Goal: Communication & Community: Answer question/provide support

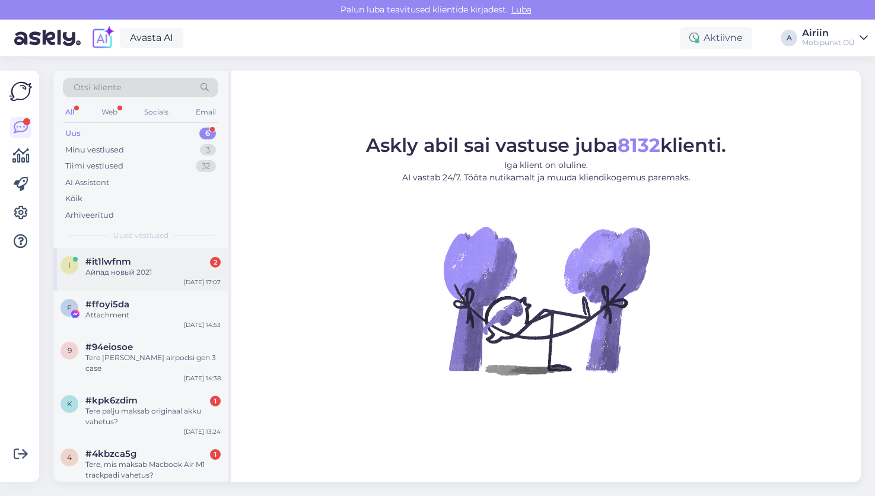
click at [139, 268] on div "Айпад новый 2021" at bounding box center [152, 272] width 135 height 11
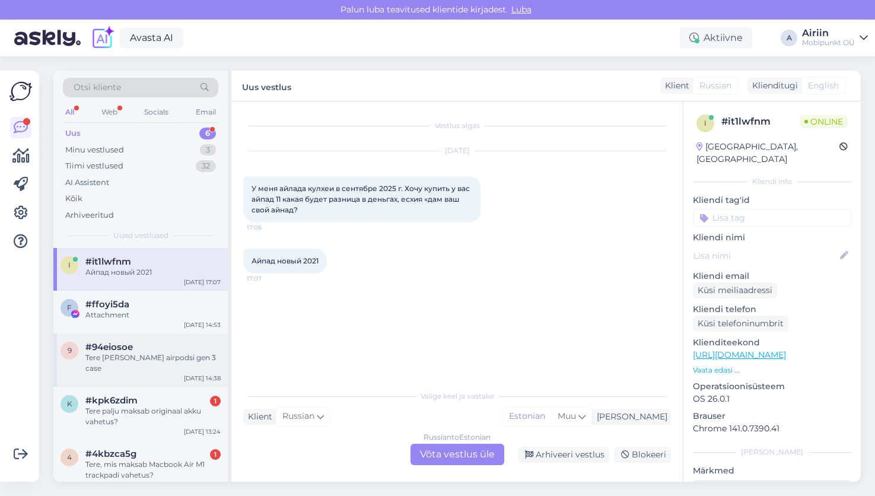
click at [136, 372] on div "9 #94eiosoe Tere [PERSON_NAME] airpodsi gen 3 case [DATE] 14:38" at bounding box center [140, 359] width 174 height 53
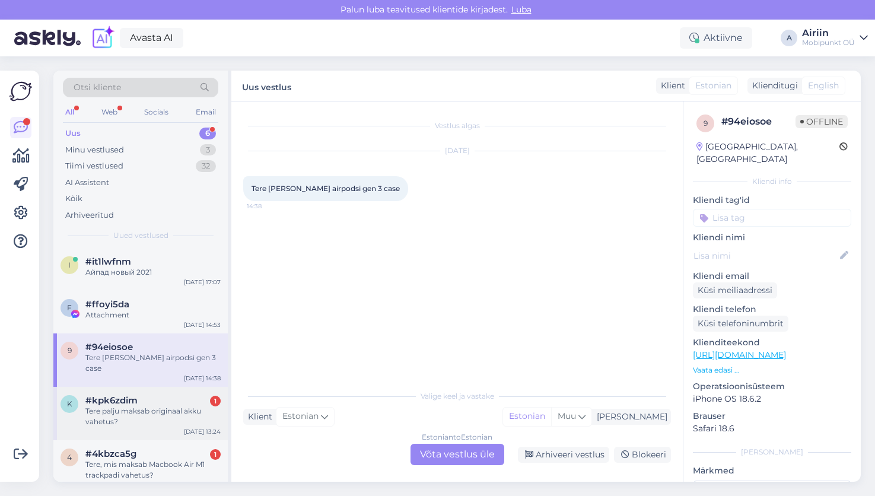
click at [138, 395] on div "#kpk6zdim 1" at bounding box center [152, 400] width 135 height 11
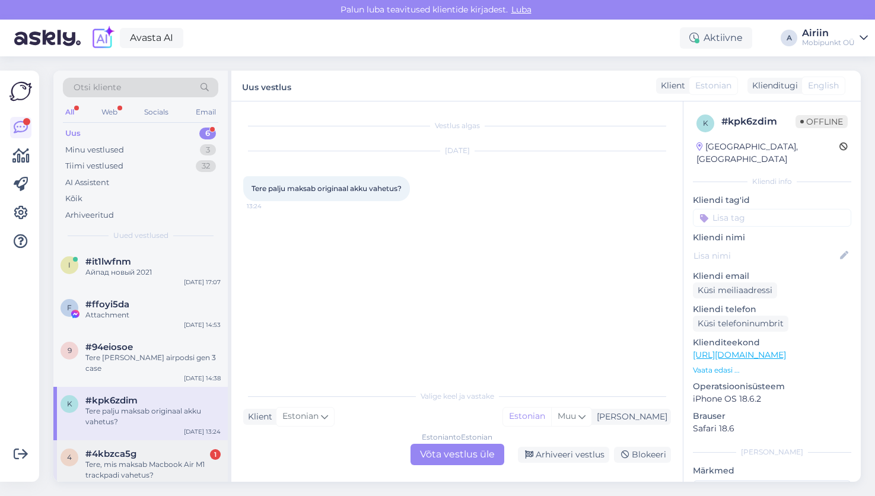
click at [137, 440] on div "4 #4kbzca5g 1 Tere, mis maksab Macbook Air M1 trackpadi vahetus? [DATE] 12:43" at bounding box center [140, 466] width 174 height 53
click at [145, 419] on div "k #kpk6zdim Tere palju maksab originaal akku vahetus? [DATE] 13:24" at bounding box center [140, 413] width 174 height 53
click at [531, 451] on icon at bounding box center [529, 455] width 8 height 8
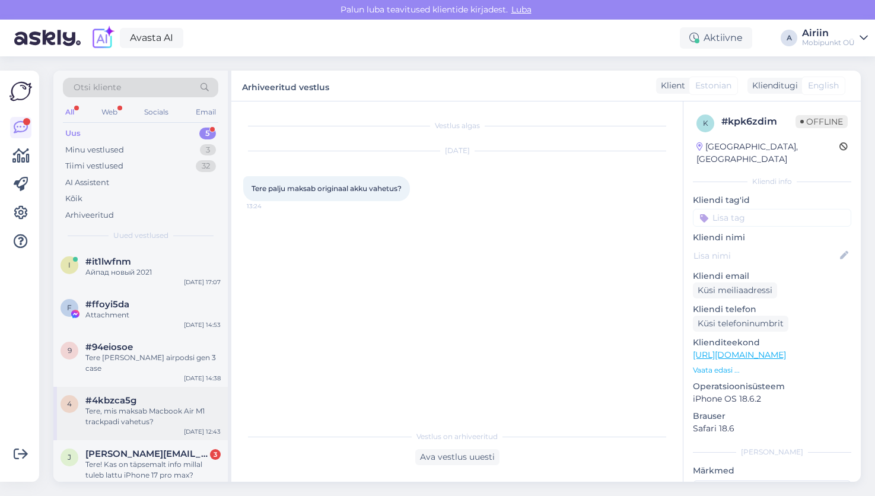
click at [167, 395] on div "#4kbzca5g" at bounding box center [152, 400] width 135 height 11
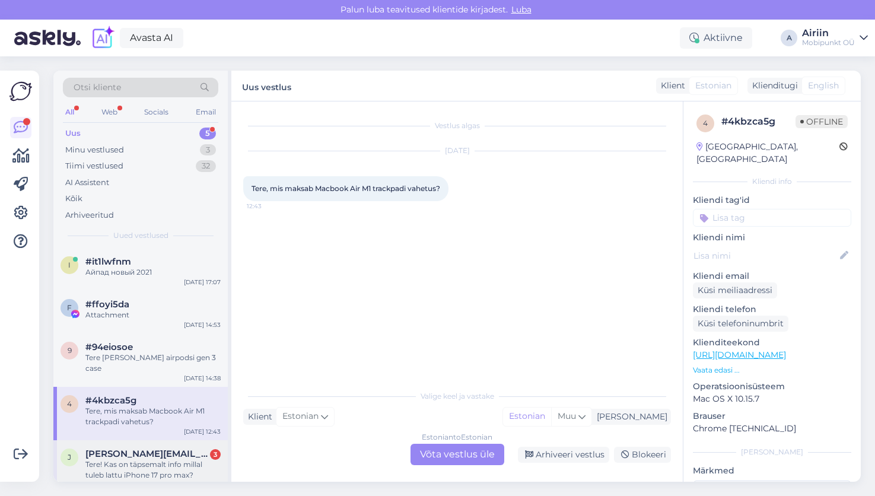
click at [167, 459] on div "Tere! Kas on täpsemalt info millal tuleb lattu iPhone 17 pro max?" at bounding box center [152, 469] width 135 height 21
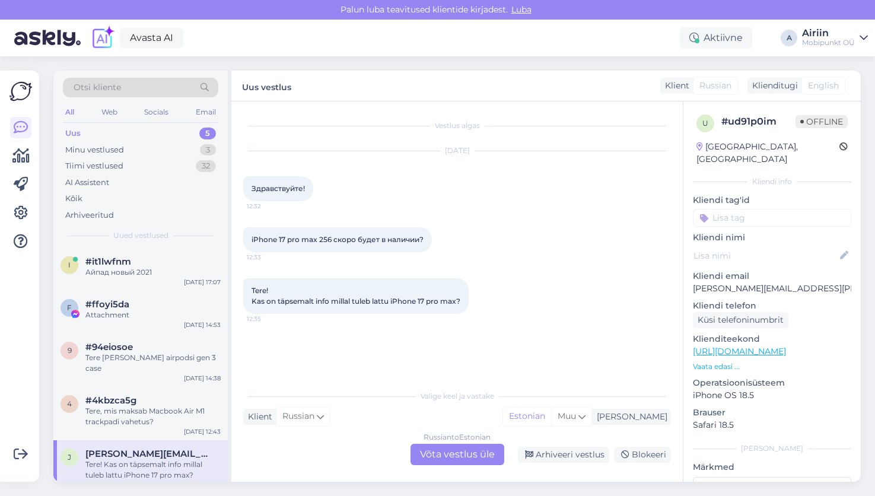
click at [445, 453] on div "Russian to Estonian Võta vestlus üle" at bounding box center [457, 454] width 94 height 21
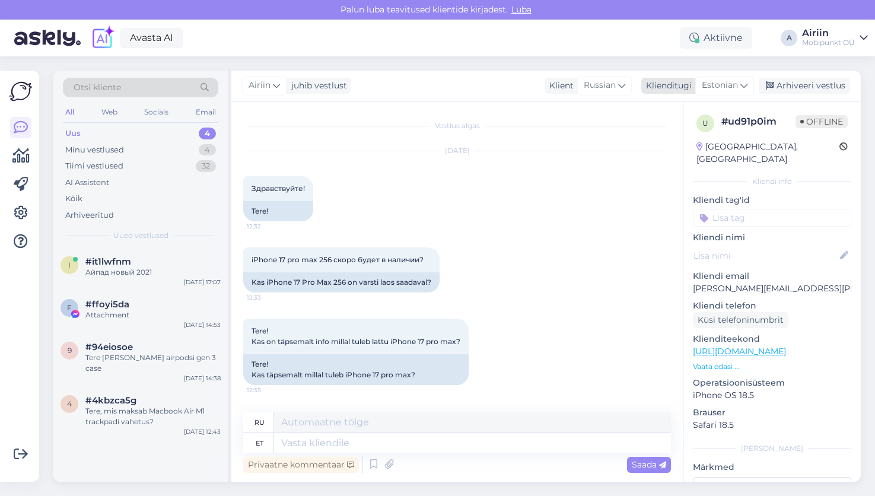
click at [726, 86] on span "Estonian" at bounding box center [719, 85] width 36 height 13
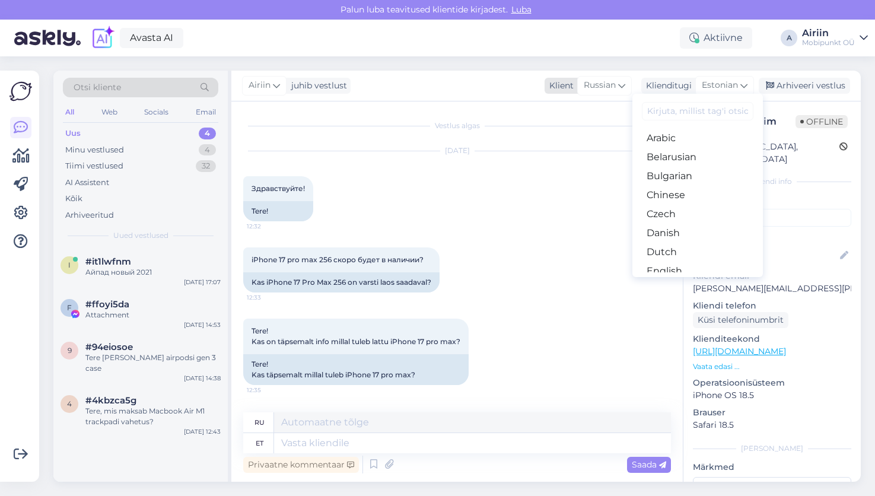
click at [618, 85] on icon at bounding box center [621, 85] width 7 height 13
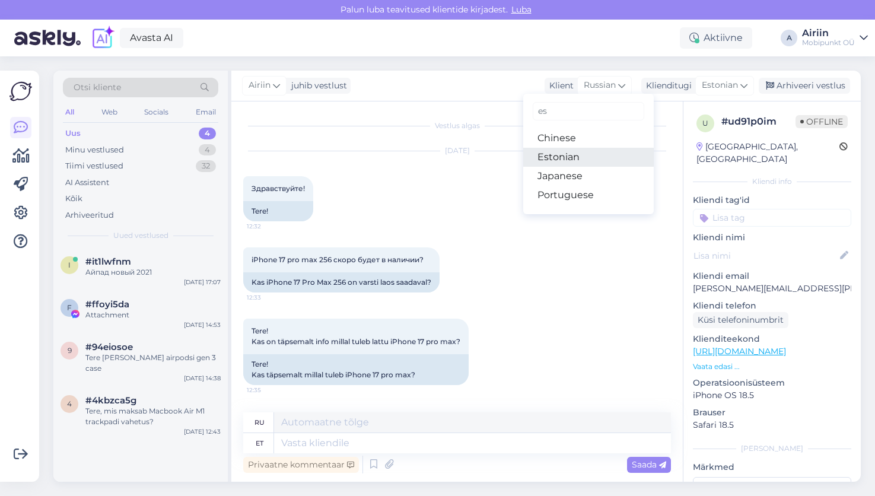
type input "es"
click at [601, 151] on link "Estonian" at bounding box center [588, 157] width 130 height 19
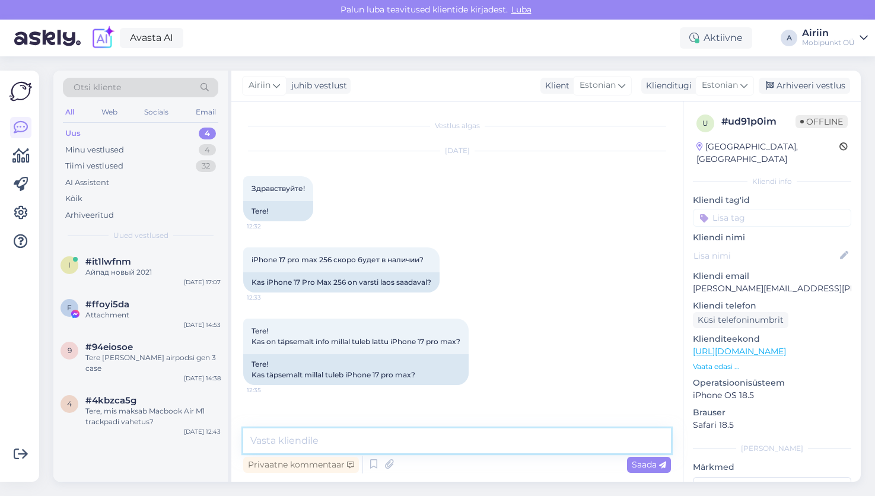
click at [387, 449] on textarea at bounding box center [457, 440] width 428 height 25
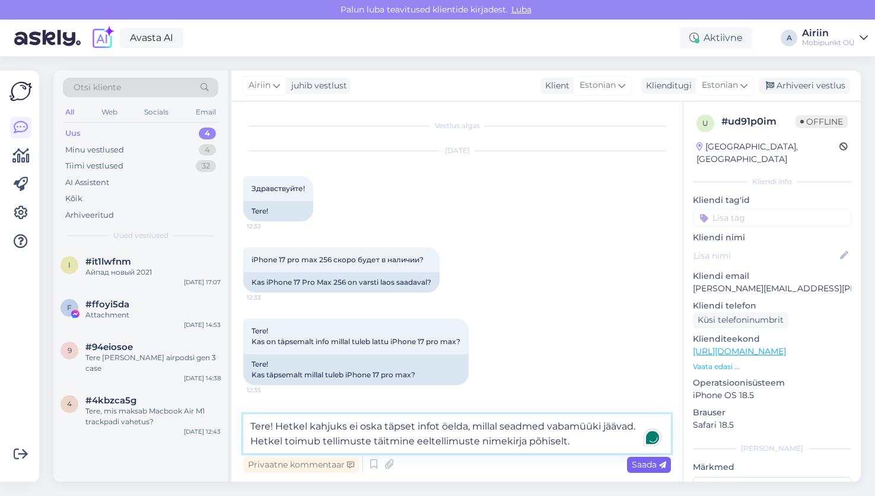
type textarea "Tere! Hetkel kahjuks ei oska täpset infot öelda, millal seadmed vabamüüki jääva…"
click at [635, 459] on span "Saada" at bounding box center [649, 464] width 34 height 11
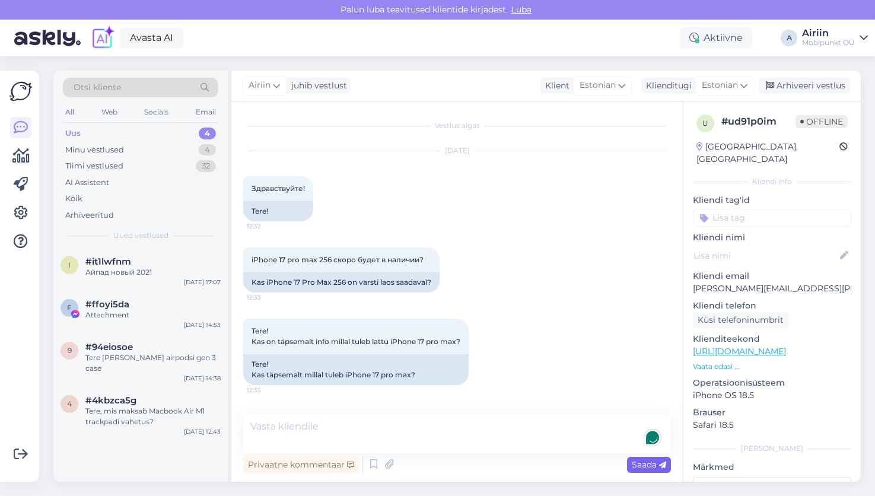
scroll to position [53, 0]
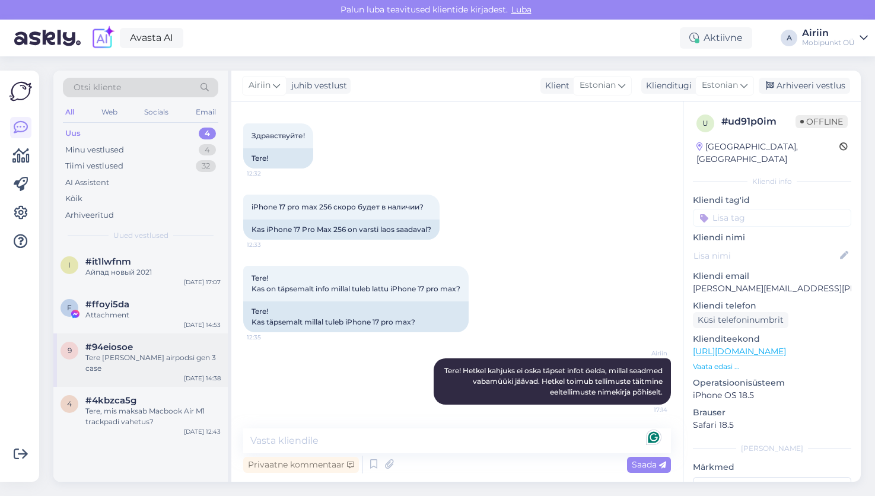
click at [129, 342] on span "#94eiosoe" at bounding box center [108, 347] width 47 height 11
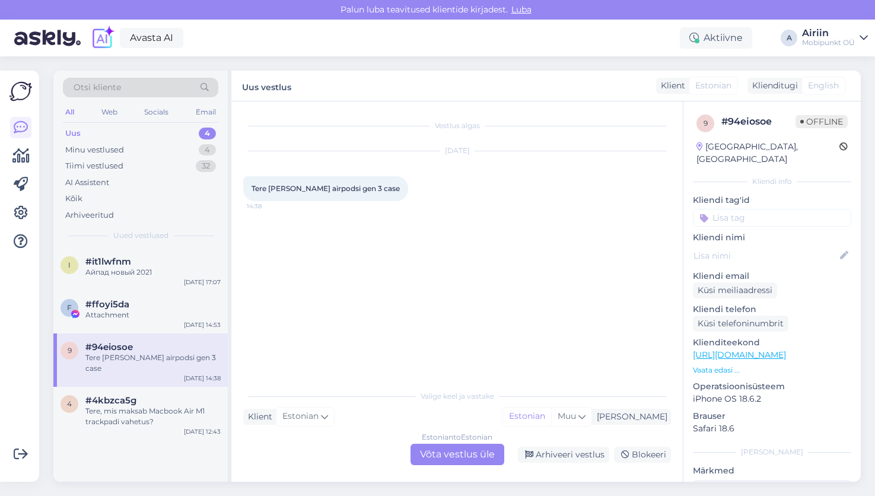
scroll to position [0, 0]
click at [153, 305] on div "#ffoyi5da" at bounding box center [152, 304] width 135 height 11
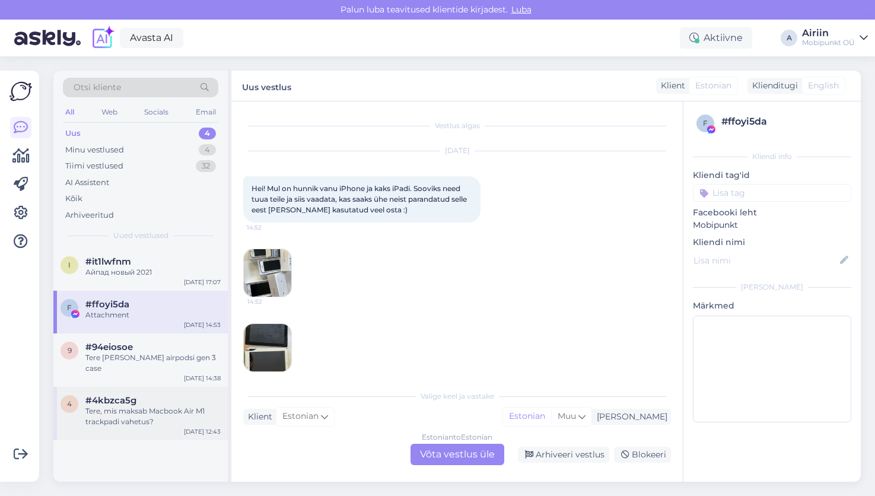
click at [116, 406] on div "Tere, mis maksab Macbook Air M1 trackpadi vahetus?" at bounding box center [152, 416] width 135 height 21
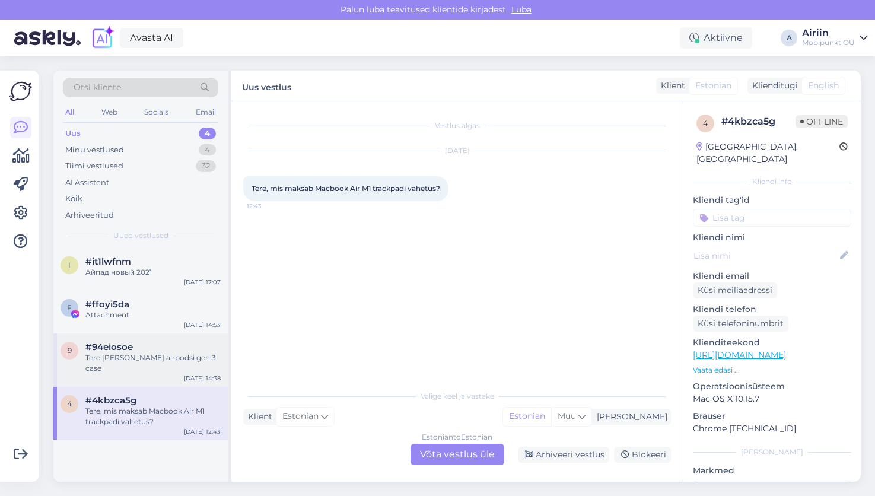
click at [147, 360] on div "Tere [PERSON_NAME] airpodsi gen 3 case" at bounding box center [152, 362] width 135 height 21
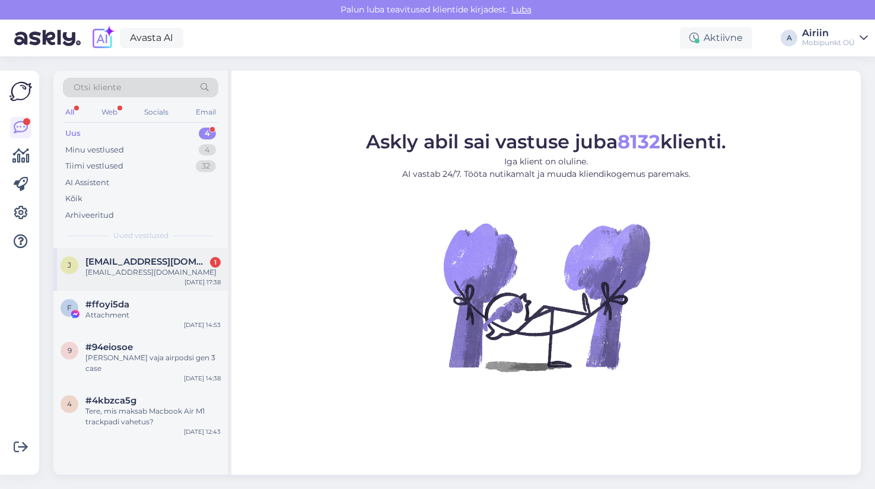
click at [177, 260] on span "juri.sokolov1961@gmail.com" at bounding box center [146, 261] width 123 height 11
